Goal: Navigation & Orientation: Find specific page/section

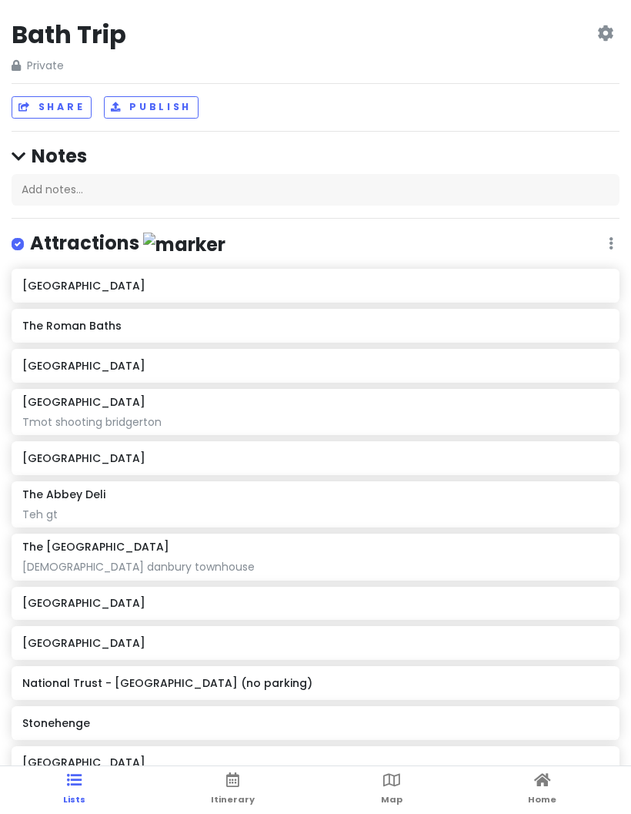
click at [520, 800] on ul "Lists Itinerary Map Home" at bounding box center [315, 790] width 631 height 48
click at [541, 790] on link "Home" at bounding box center [542, 790] width 28 height 48
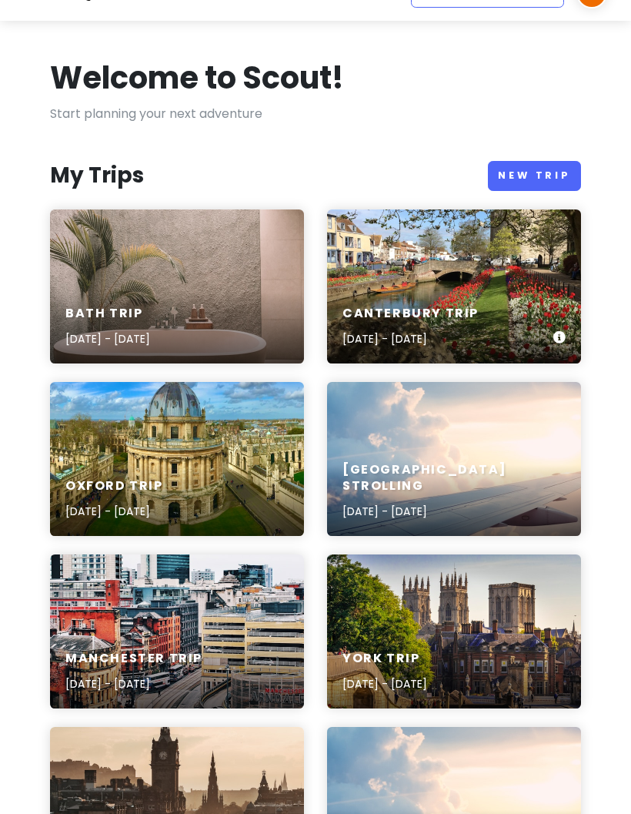
click at [477, 291] on div "Canterbury Trip [DATE] - [DATE]" at bounding box center [454, 326] width 254 height 73
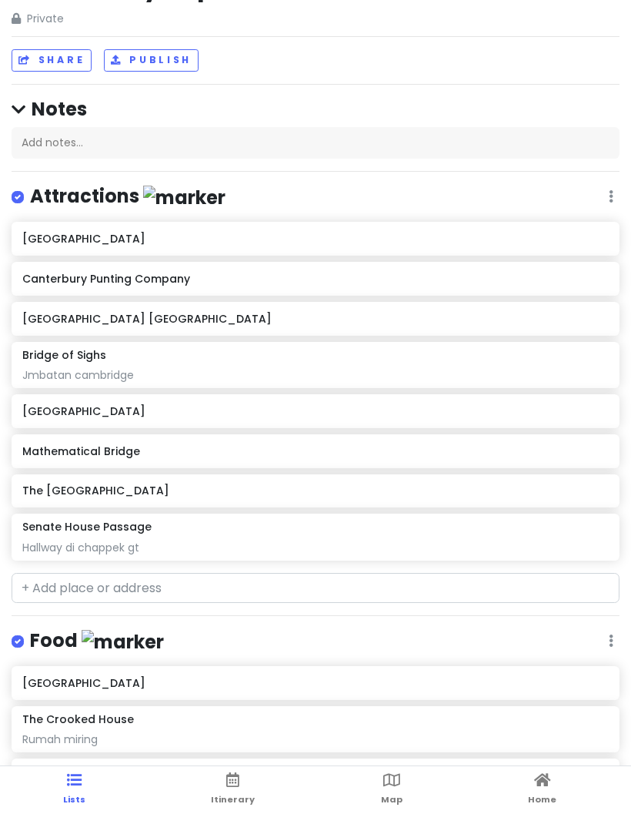
click at [538, 792] on link "Home" at bounding box center [542, 790] width 28 height 48
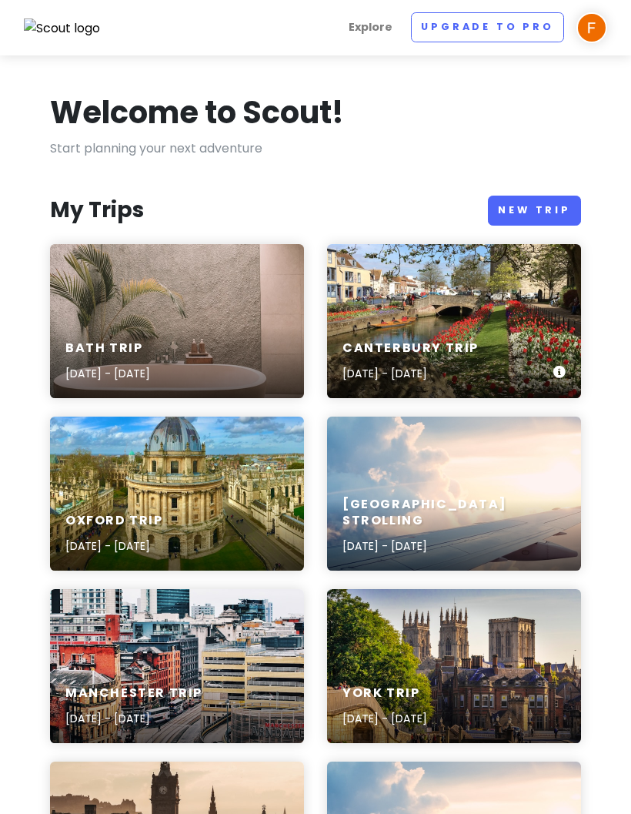
click at [516, 348] on div "Canterbury Trip [DATE] - [DATE]" at bounding box center [454, 361] width 254 height 73
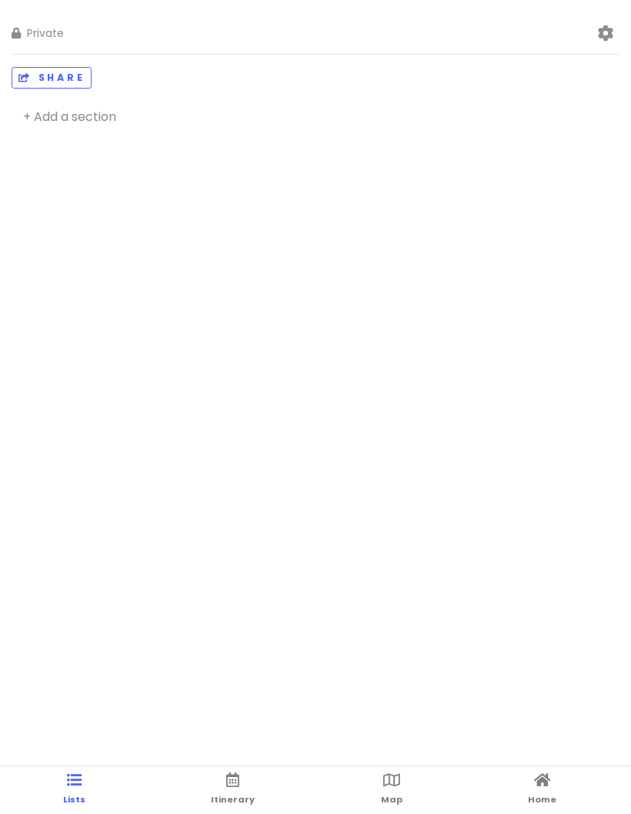
click at [389, 813] on html "Private Change Dates Make a Copy Delete Trip Go Pro ⚡️ Give Feedback 💡 Support …" at bounding box center [315, 430] width 631 height 860
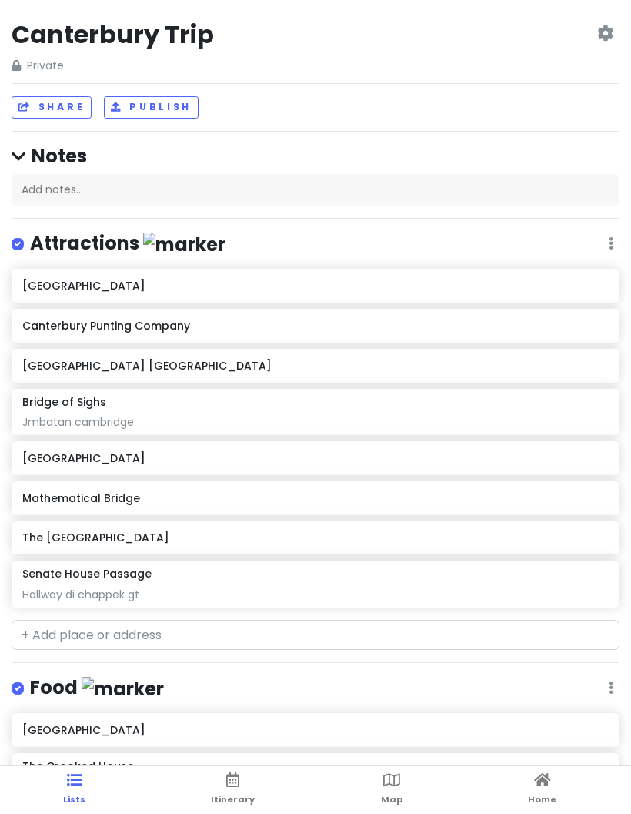
click at [396, 813] on html "Canterbury Trip Private Change Dates Make a Copy Delete Trip Go Pro ⚡️ Give Fee…" at bounding box center [315, 430] width 631 height 860
click at [393, 813] on html "Canterbury Trip Private Change Dates Make a Copy Delete Trip Go Pro ⚡️ Give Fee…" at bounding box center [315, 430] width 631 height 860
click at [230, 813] on html "Canterbury Trip Private Change Dates Make a Copy Delete Trip Go Pro ⚡️ Give Fee…" at bounding box center [315, 430] width 631 height 860
click at [398, 813] on html "Canterbury Trip Private Change Dates Make a Copy Delete Trip Go Pro ⚡️ Give Fee…" at bounding box center [315, 430] width 631 height 860
click at [296, 289] on div "[GEOGRAPHIC_DATA]" at bounding box center [315, 286] width 586 height 22
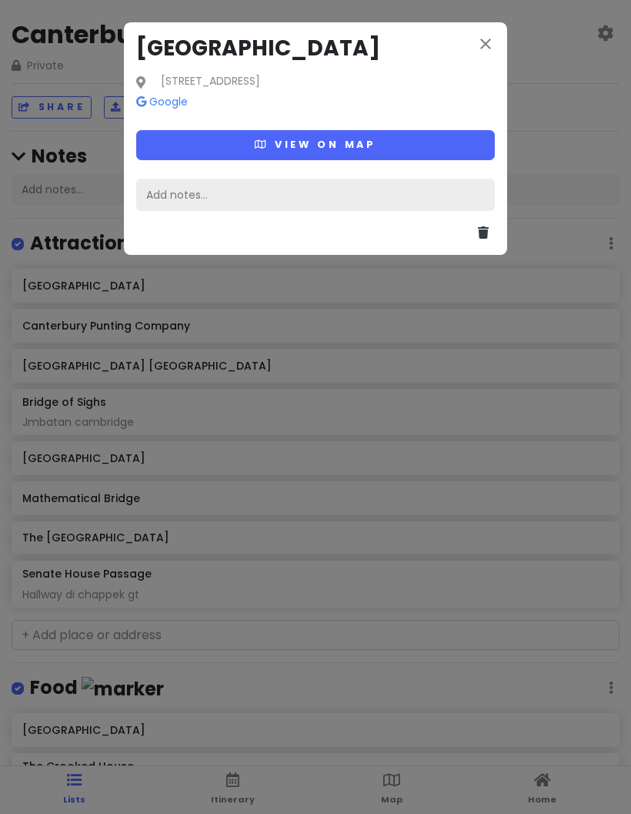
click at [379, 206] on div "Add notes..." at bounding box center [315, 195] width 359 height 32
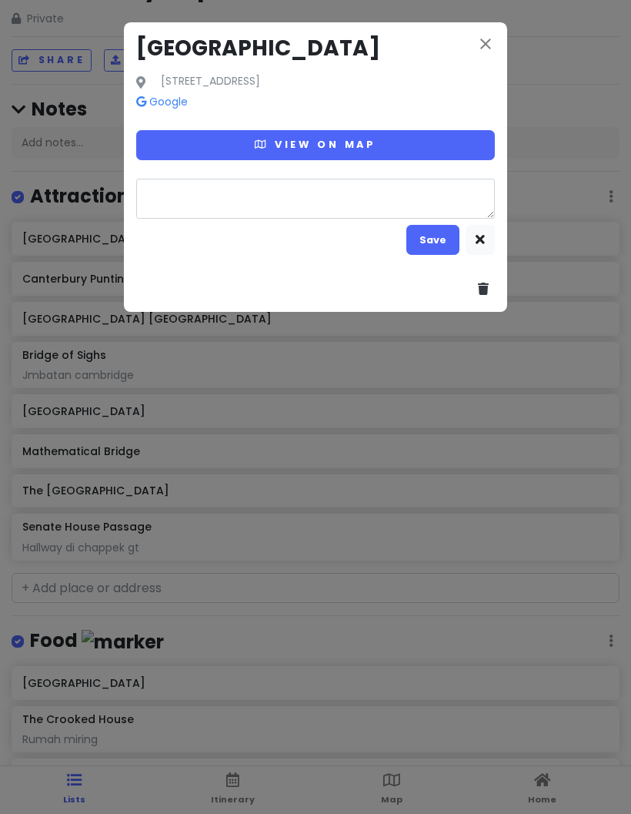
click at [396, 148] on button "View on map" at bounding box center [315, 145] width 359 height 30
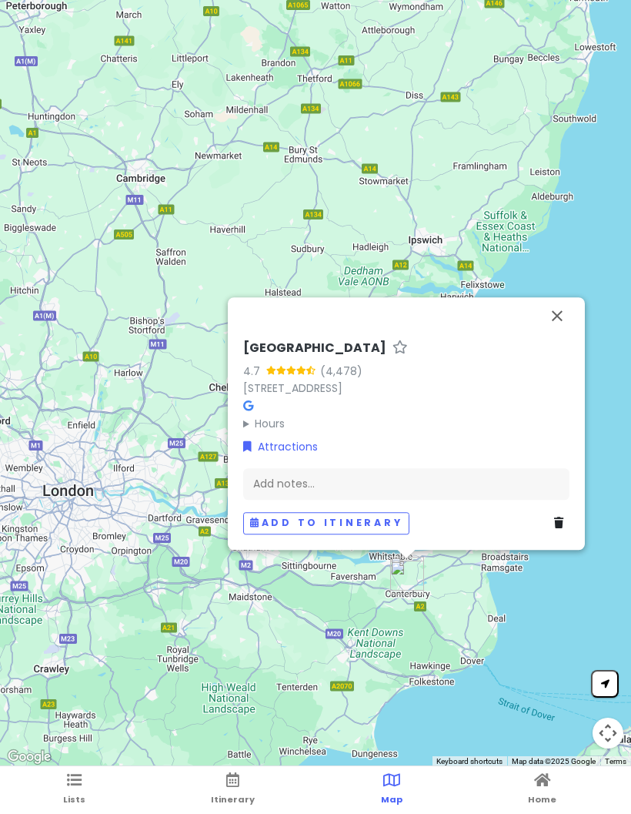
click at [561, 313] on button "Close" at bounding box center [557, 315] width 37 height 37
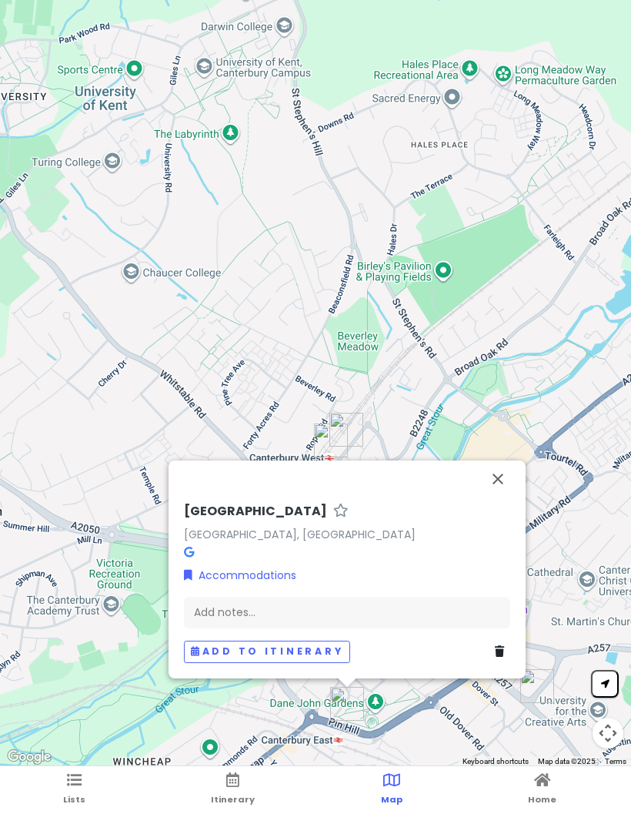
click at [506, 479] on button "Close" at bounding box center [497, 478] width 37 height 37
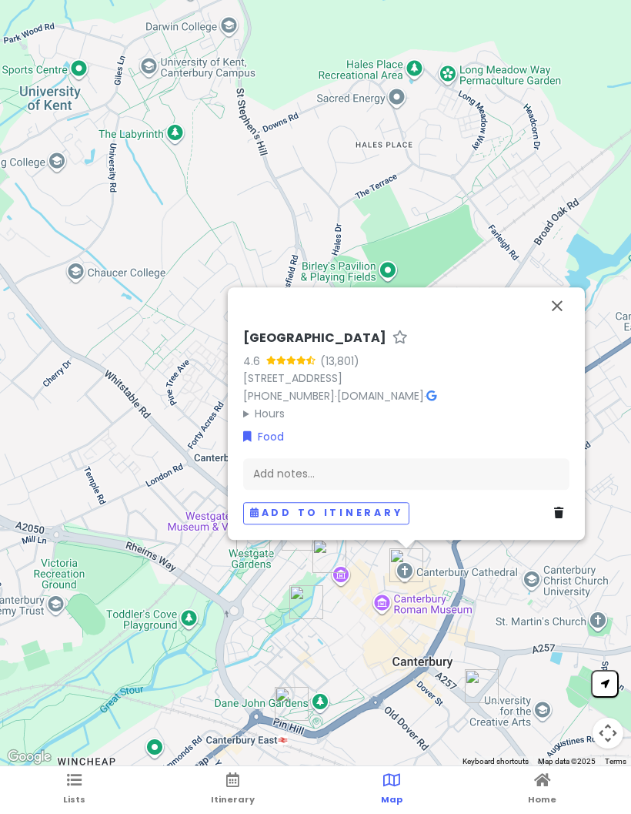
click at [550, 312] on button "Close" at bounding box center [557, 305] width 37 height 37
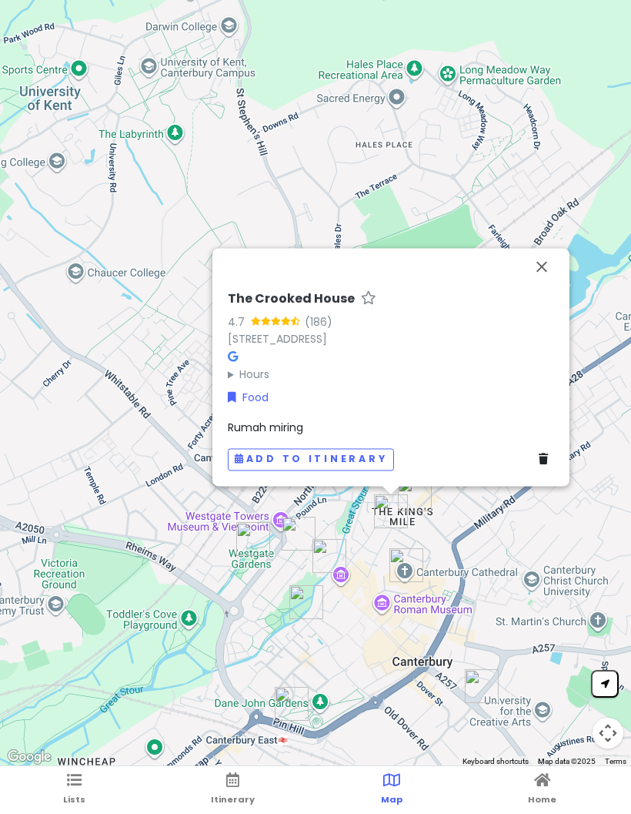
click at [553, 259] on button "Close" at bounding box center [541, 266] width 37 height 37
